Goal: Task Accomplishment & Management: Manage account settings

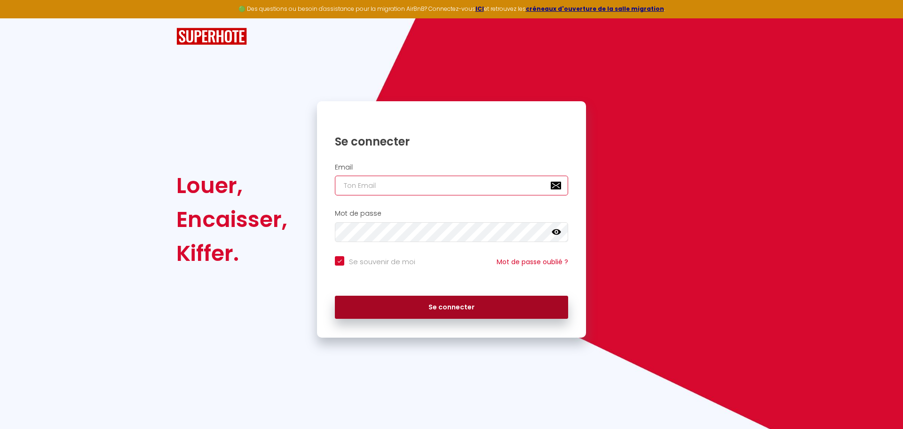
type input "[EMAIL_ADDRESS][DOMAIN_NAME]"
click at [467, 315] on button "Se connecter" at bounding box center [451, 307] width 233 height 24
checkbox input "true"
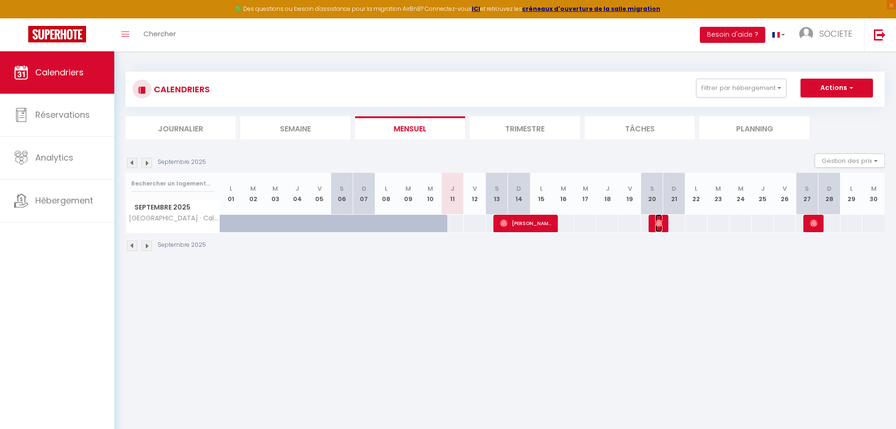
click at [662, 225] on img at bounding box center [659, 223] width 8 height 8
select select "OK"
select select "0"
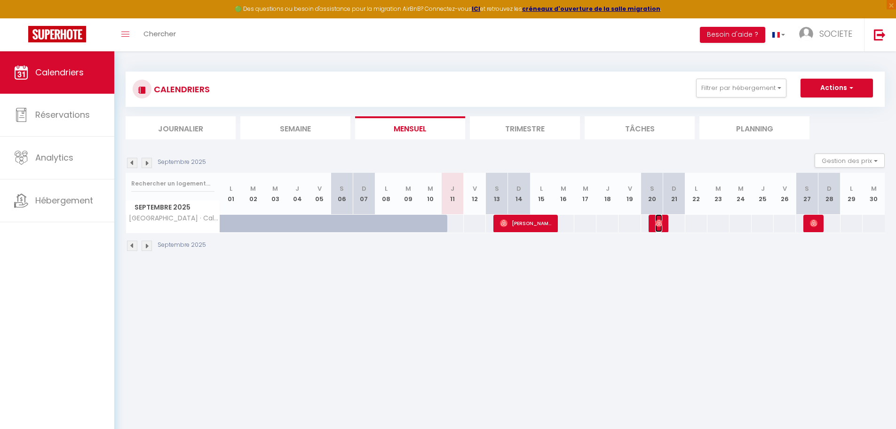
select select "1"
select select
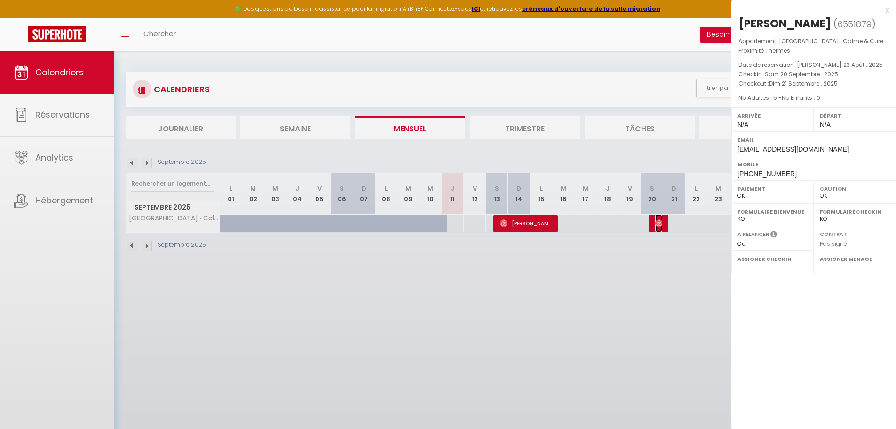
select select "21030"
select select "30918"
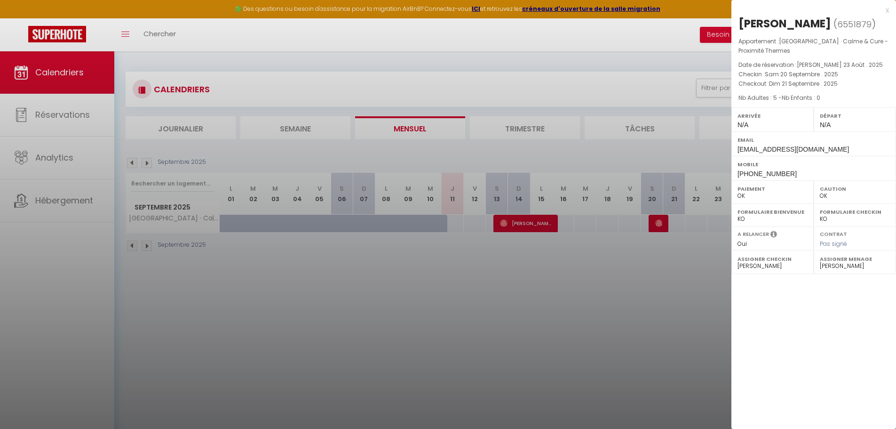
click at [651, 279] on div at bounding box center [448, 214] width 896 height 429
